Goal: Navigation & Orientation: Understand site structure

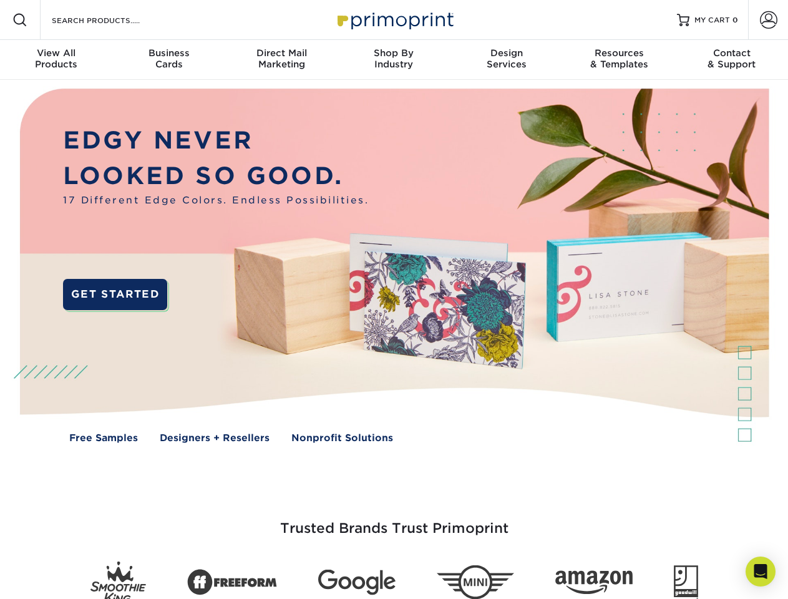
click at [394, 300] on img at bounding box center [394, 275] width 780 height 390
click at [20, 20] on span at bounding box center [19, 19] width 15 height 15
click at [768, 20] on span at bounding box center [768, 19] width 17 height 17
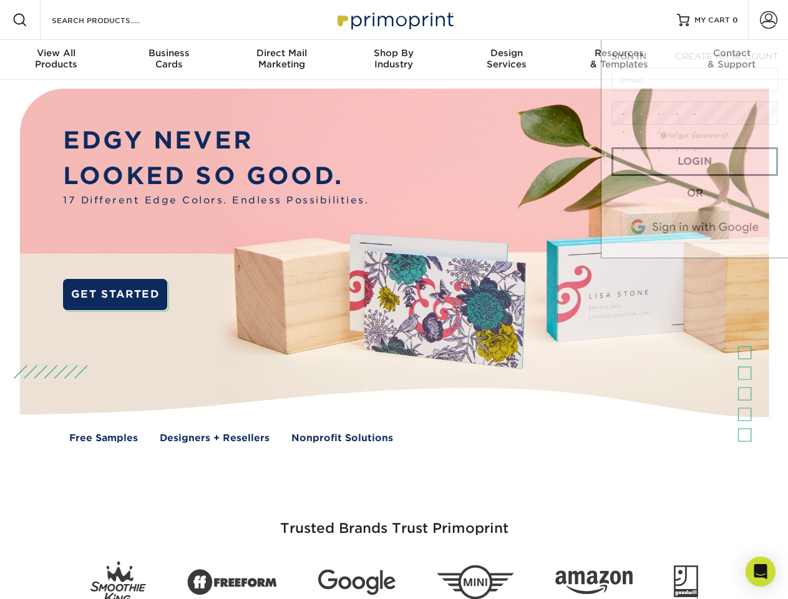
click at [56, 60] on div "View All Products" at bounding box center [56, 58] width 112 height 22
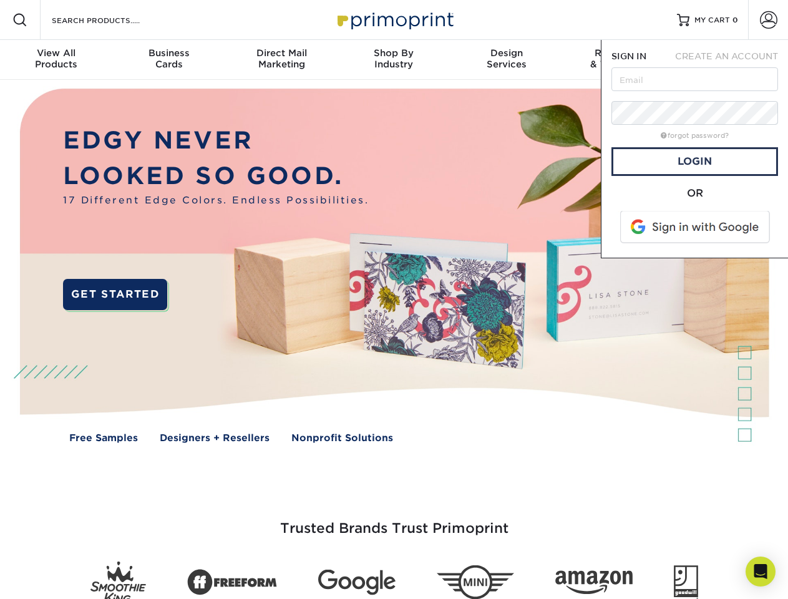
click at [169, 60] on div "Business Cards" at bounding box center [168, 58] width 112 height 22
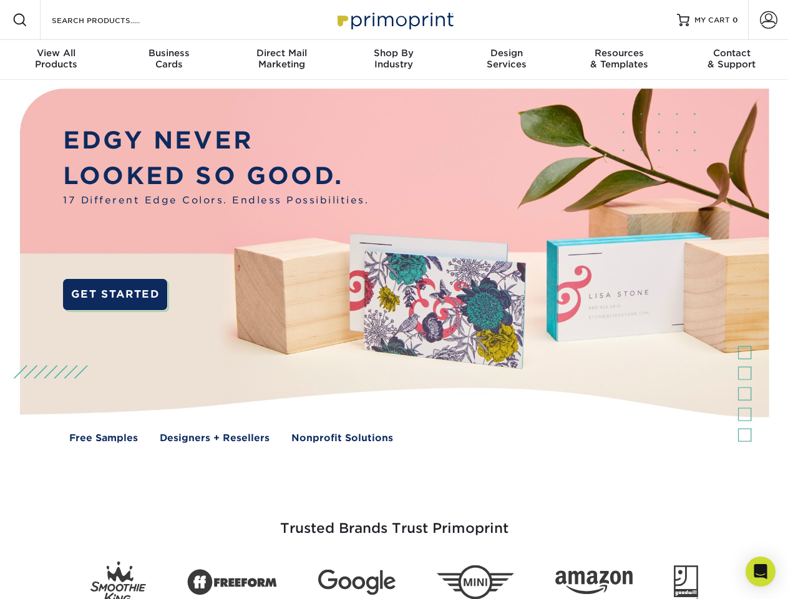
click at [282, 60] on div "Direct Mail Marketing" at bounding box center [281, 58] width 112 height 22
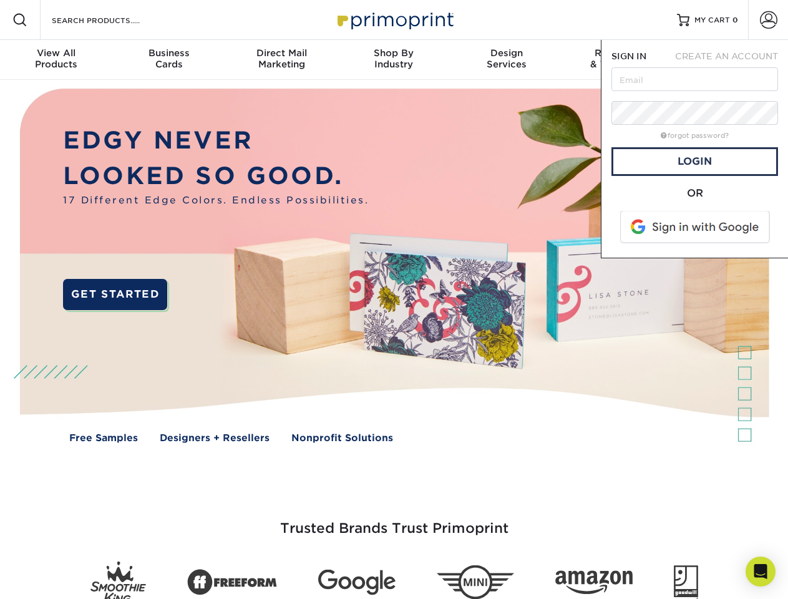
click at [394, 60] on div "Shop By Industry" at bounding box center [394, 58] width 112 height 22
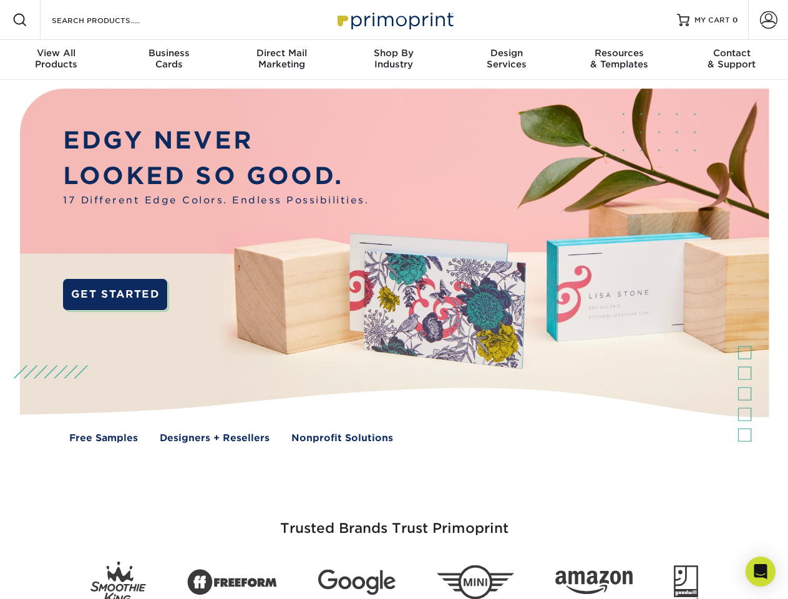
click at [507, 60] on div "Design Services" at bounding box center [507, 58] width 112 height 22
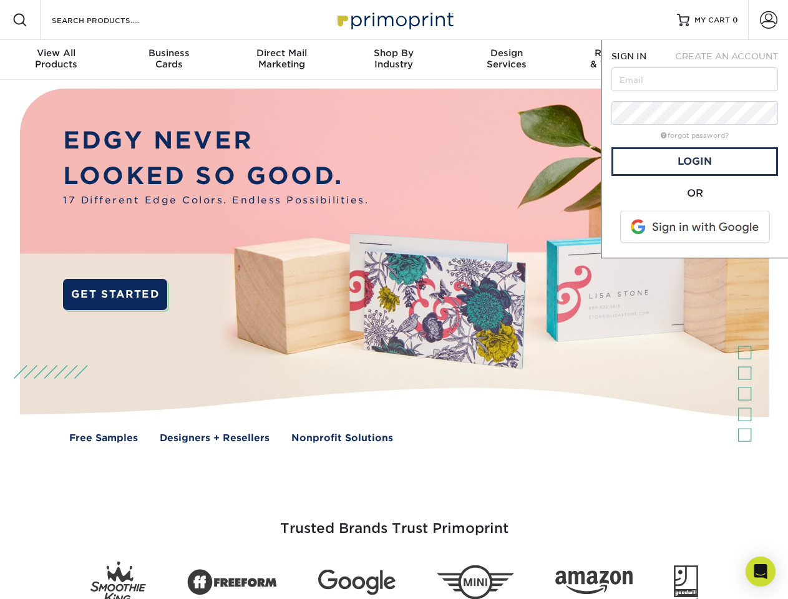
click at [619, 60] on span "SIGN IN" at bounding box center [629, 56] width 35 height 10
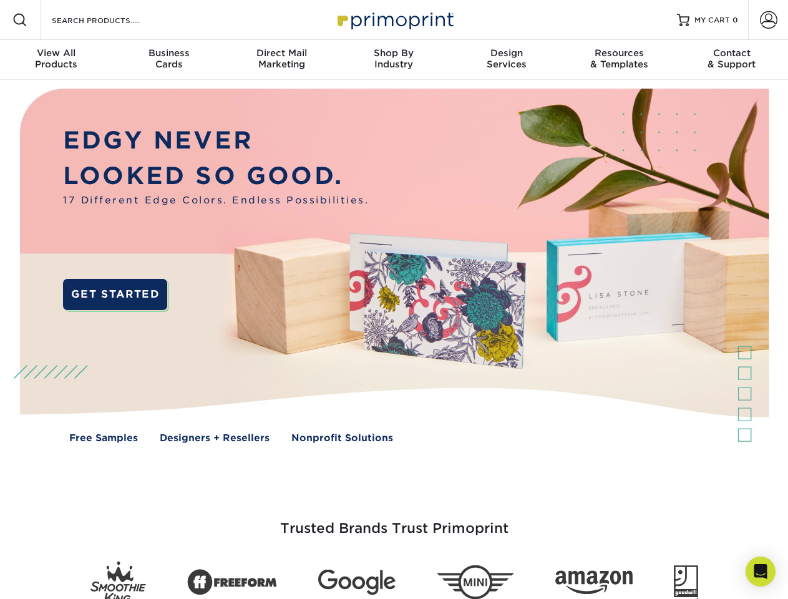
click at [732, 60] on div "Contact & Support" at bounding box center [732, 58] width 112 height 22
